Goal: Check status: Check status

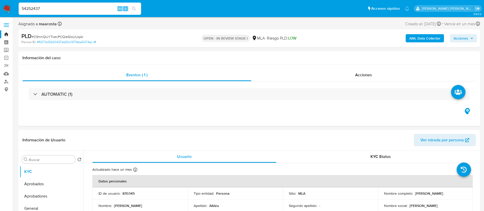
select select "10"
type input "54252437"
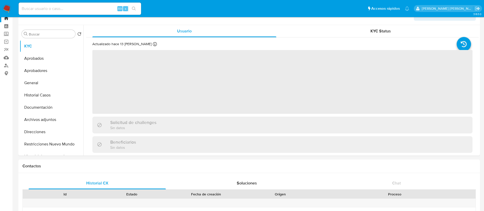
scroll to position [4, 0]
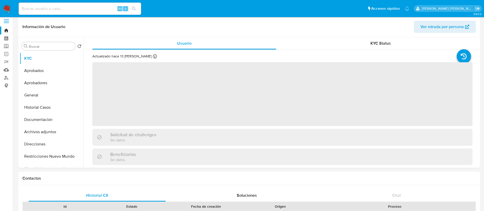
select select "10"
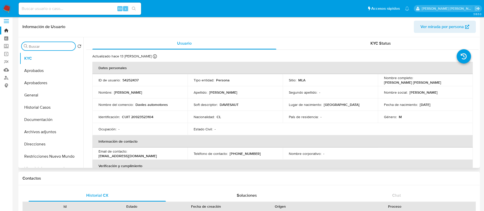
click at [47, 46] on input "Buscar" at bounding box center [51, 46] width 44 height 5
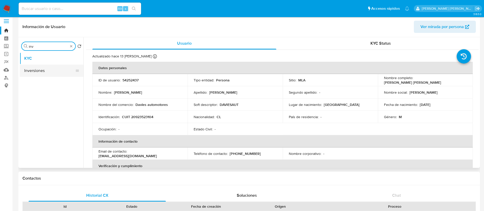
type input "inv"
click at [38, 67] on button "Inversiones" at bounding box center [50, 70] width 60 height 12
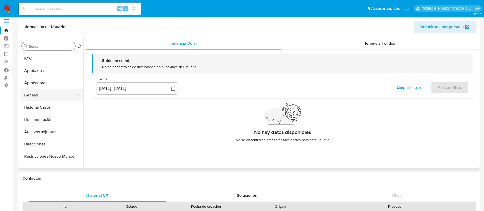
click at [43, 92] on button "General" at bounding box center [50, 95] width 60 height 12
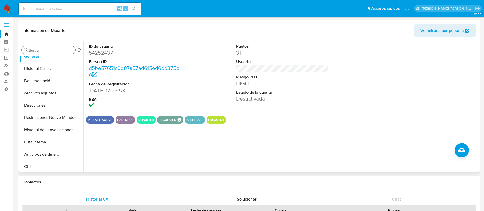
scroll to position [0, 0]
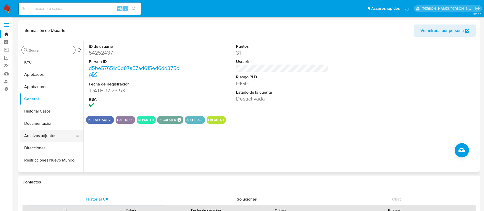
click at [52, 133] on button "Archivos adjuntos" at bounding box center [50, 135] width 60 height 12
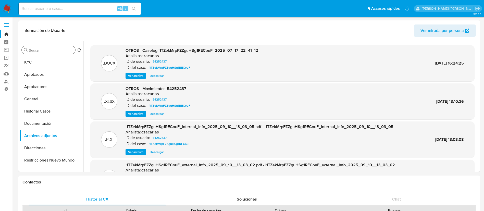
click at [47, 49] on input "Buscar" at bounding box center [51, 50] width 44 height 5
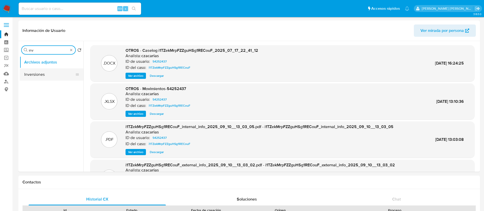
type input "inv"
click at [41, 73] on button "Inversiones" at bounding box center [50, 74] width 60 height 12
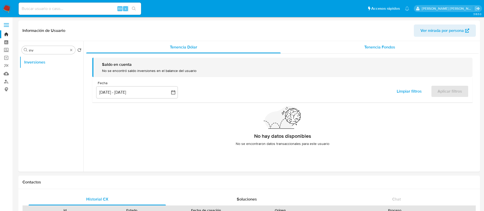
click at [378, 52] on div "Tenencia Fondos" at bounding box center [379, 47] width 198 height 12
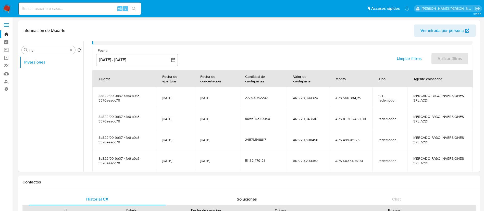
scroll to position [39, 0]
click at [214, 97] on span "[DATE]" at bounding box center [216, 98] width 33 height 5
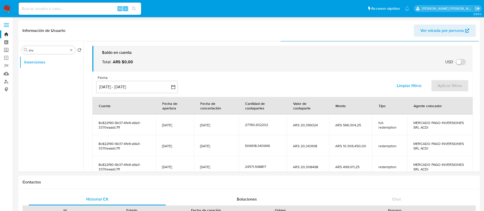
scroll to position [0, 0]
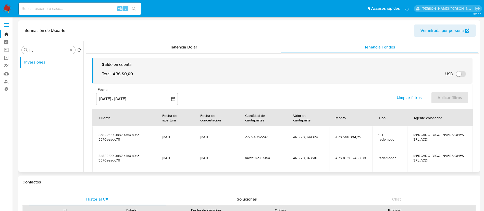
drag, startPoint x: 367, startPoint y: 48, endPoint x: 392, endPoint y: 57, distance: 27.4
click at [399, 56] on div "Tenencia Dólar Tenencia Fondos Saldo en cuenta Total : ARS $0,00 USD Cambiar en…" at bounding box center [282, 150] width 392 height 218
click at [413, 134] on span "MERCADO PAGO INVERSIONES SRL ACDI" at bounding box center [440, 136] width 54 height 9
